Goal: Task Accomplishment & Management: Manage account settings

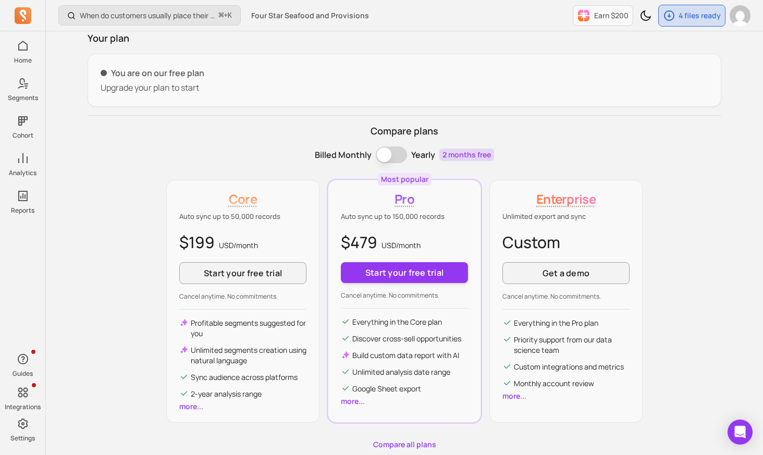
scroll to position [124, 0]
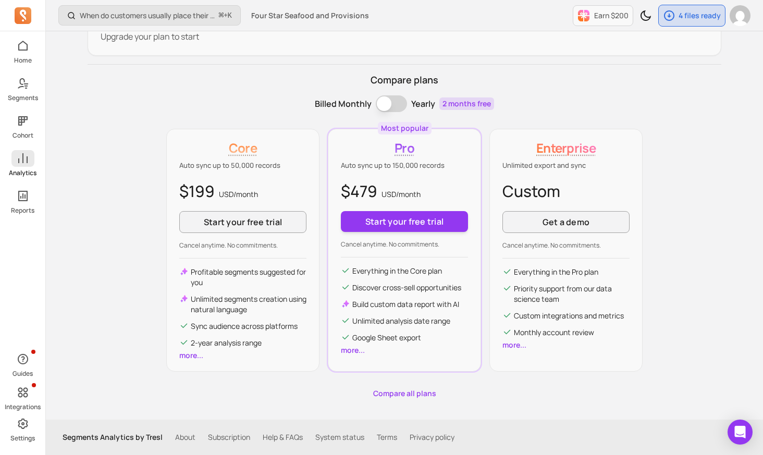
click at [28, 160] on icon at bounding box center [23, 158] width 13 height 13
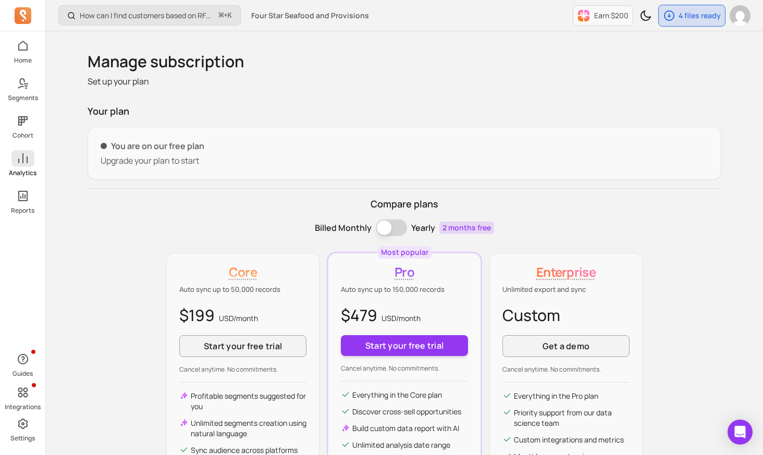
click at [23, 162] on icon at bounding box center [23, 158] width 13 height 13
click at [21, 45] on icon at bounding box center [23, 46] width 13 height 13
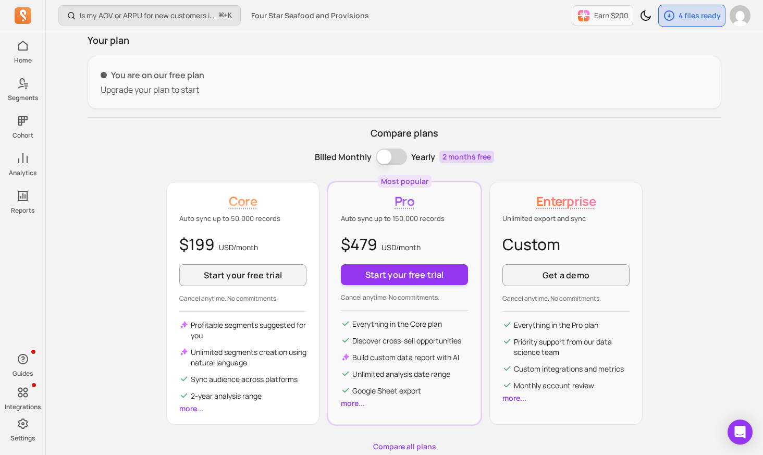
scroll to position [124, 0]
